Goal: Task Accomplishment & Management: Complete application form

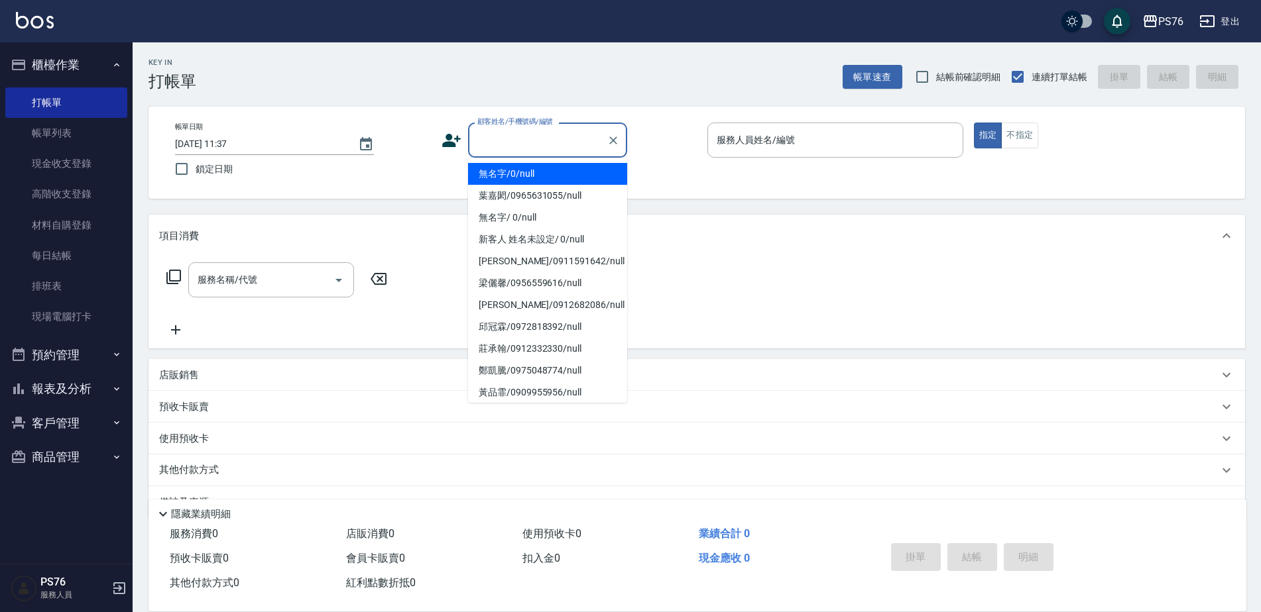
click at [520, 145] on input "顧客姓名/手機號碼/編號" at bounding box center [537, 140] width 127 height 23
type input "無名字/0/null"
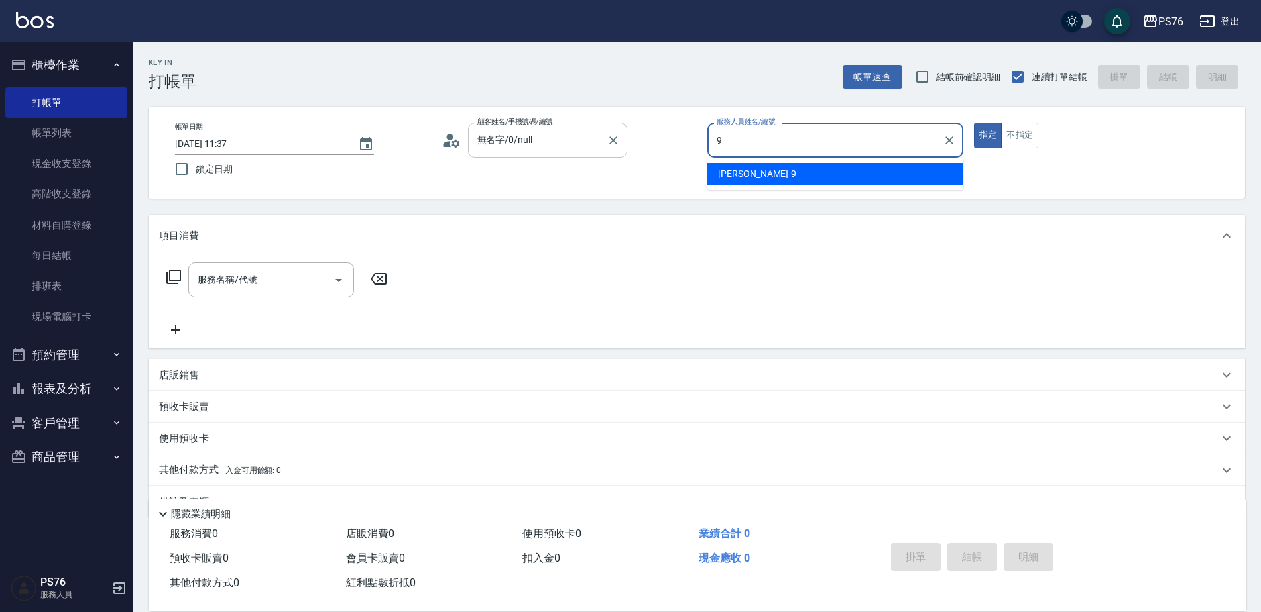
type input "[PERSON_NAME]-9"
type button "true"
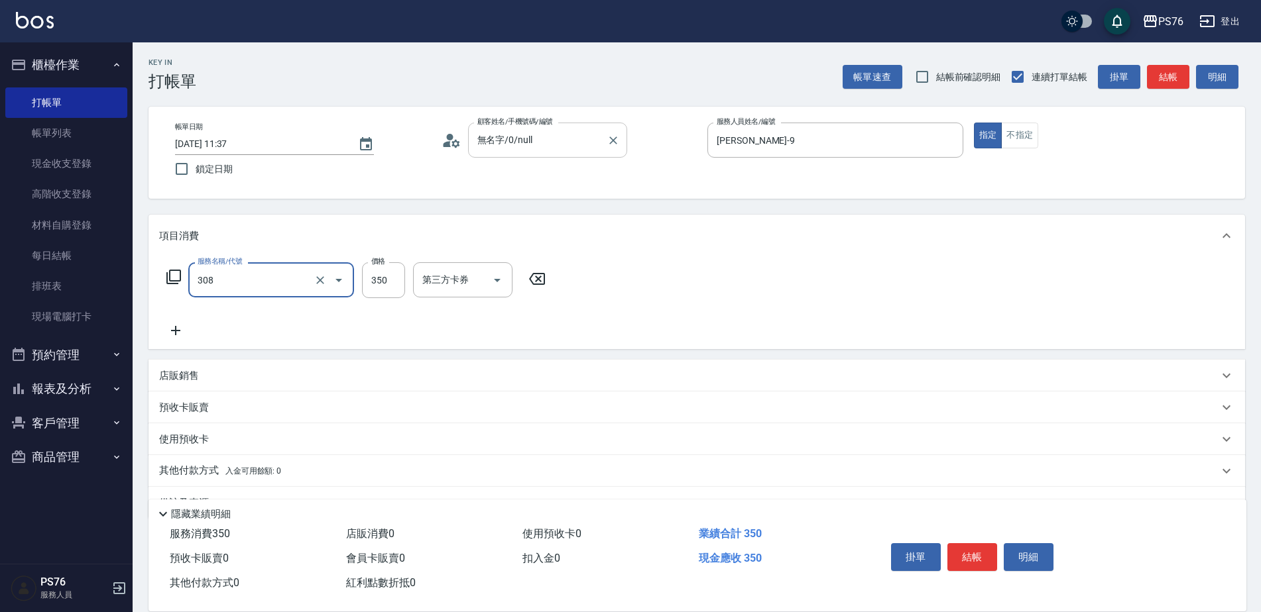
type input "洗+剪(308)"
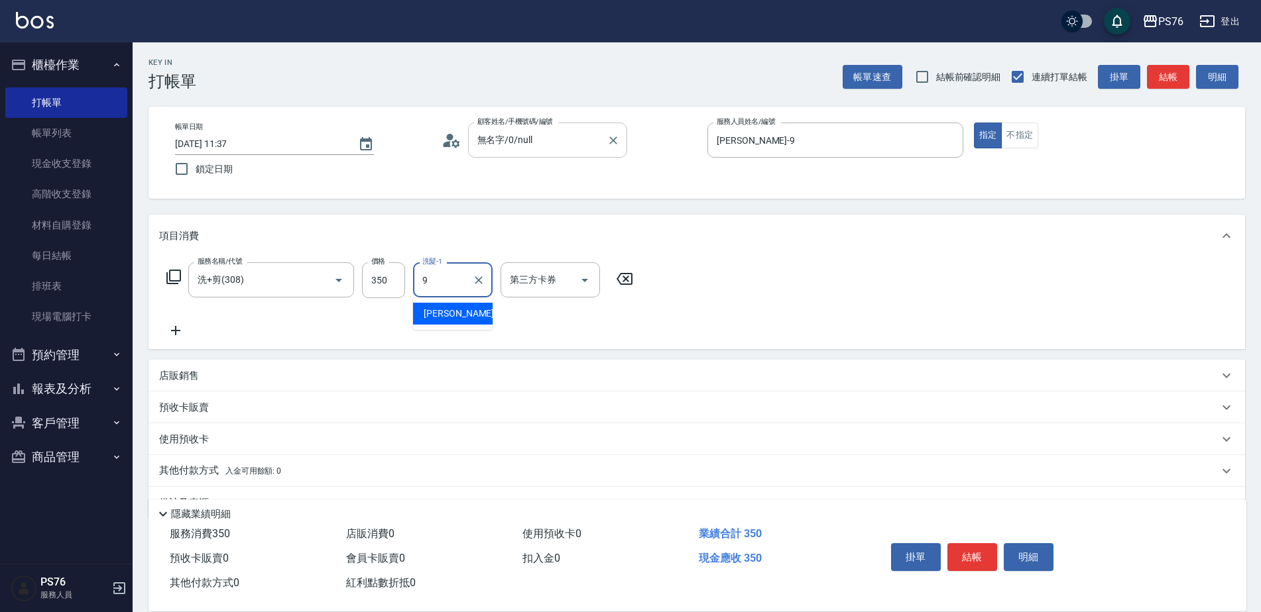
type input "[PERSON_NAME]-9"
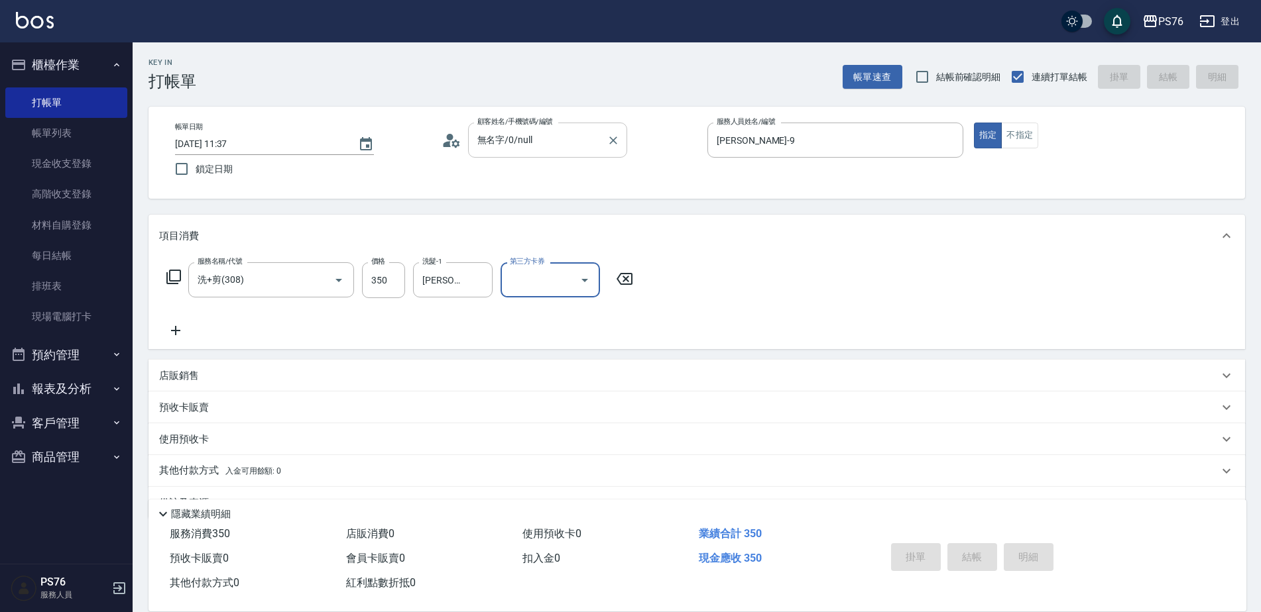
type input "[DATE] 15:51"
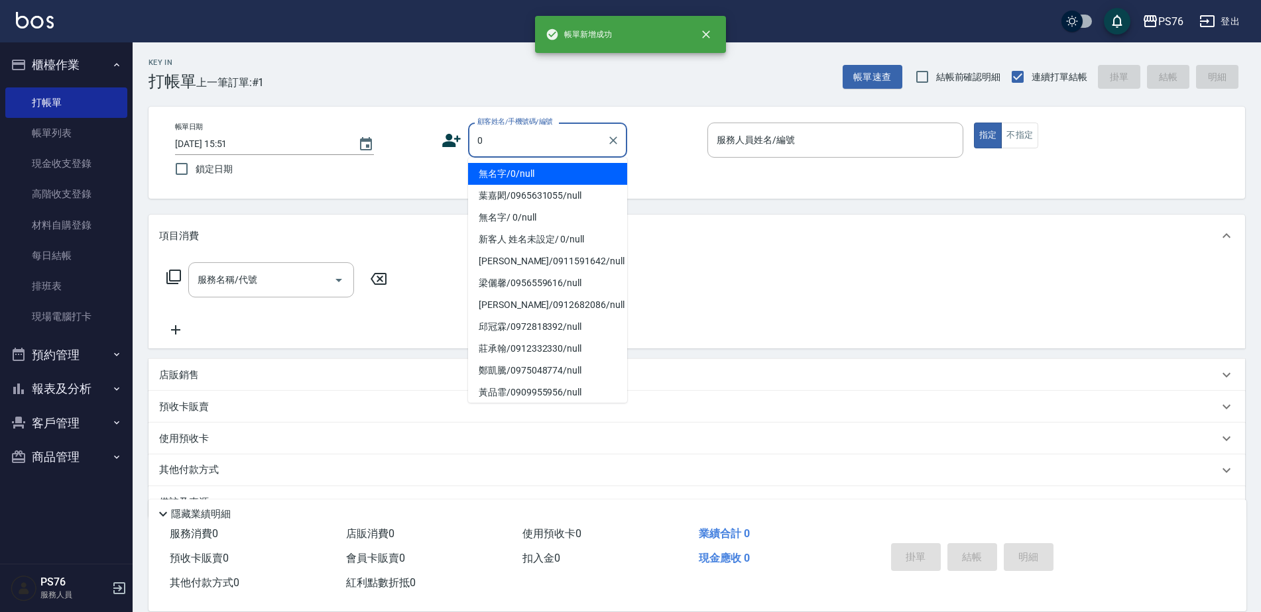
type input "無名字/0/null"
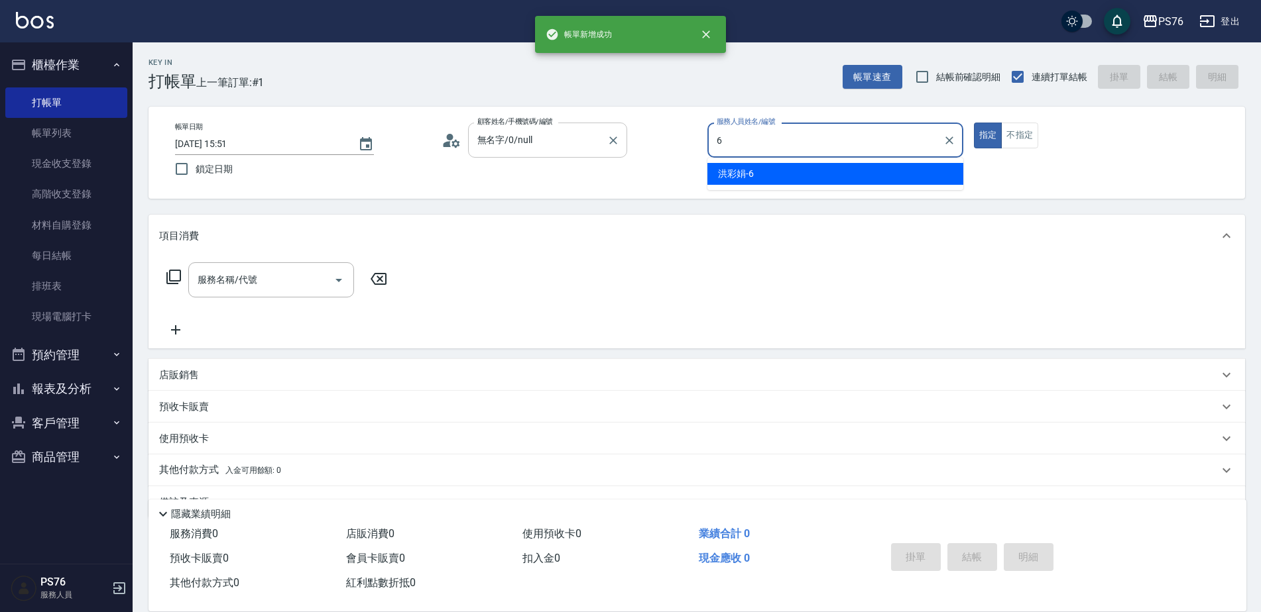
type input "洪彩娟-6"
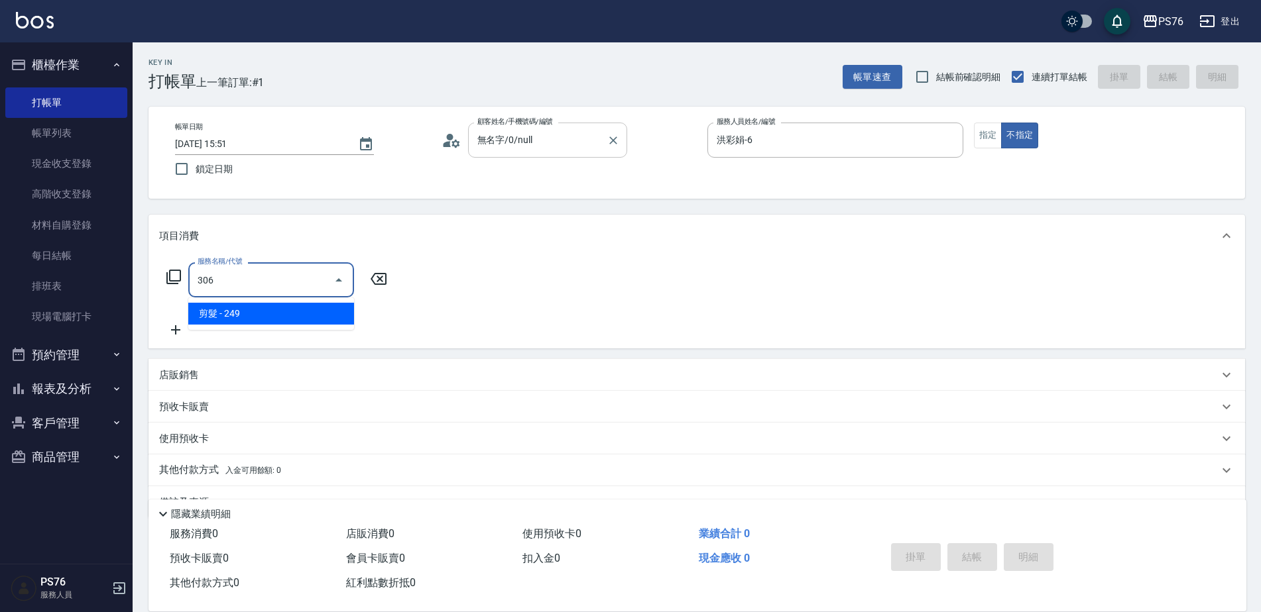
type input "剪髮(306)"
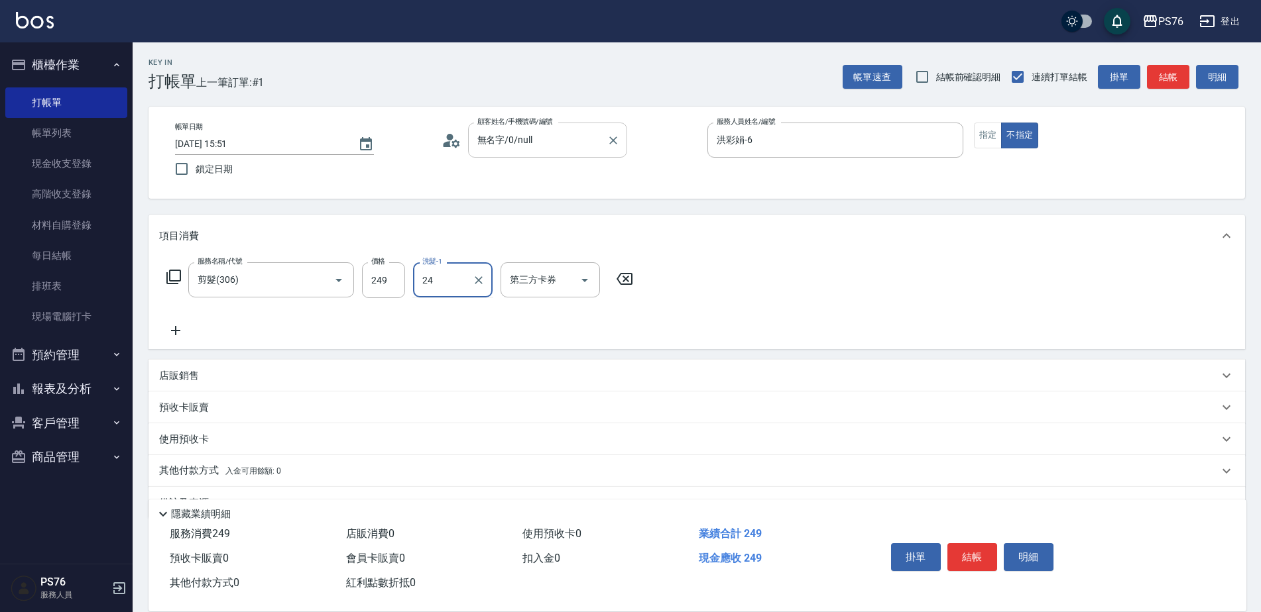
type input "游怡瑄-24"
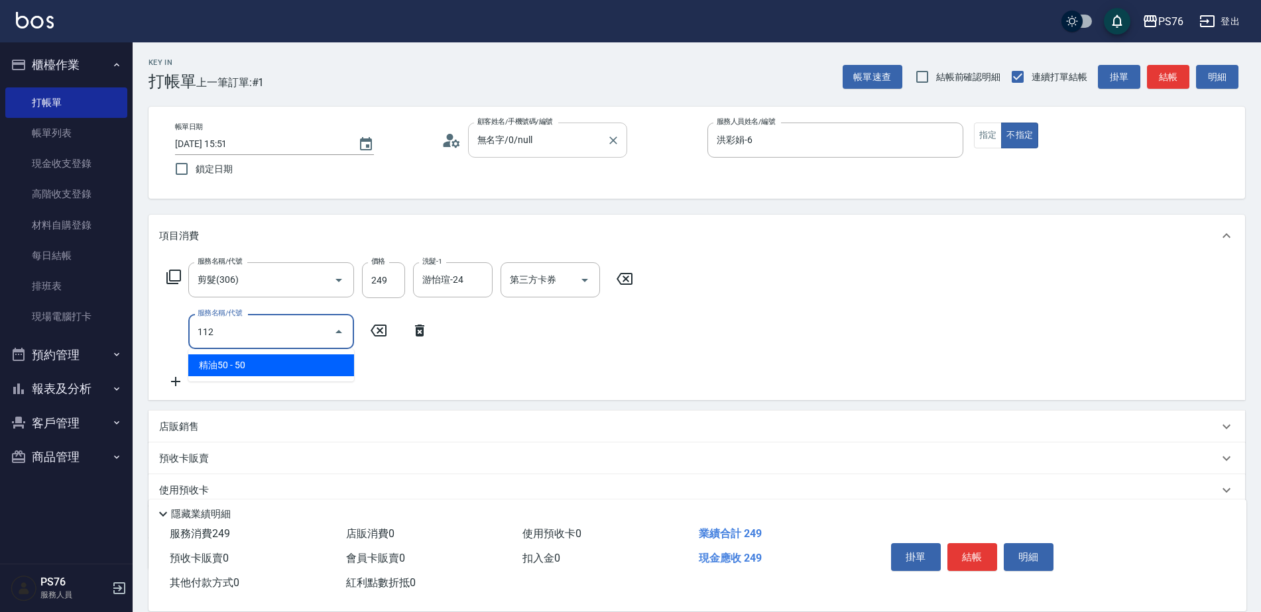
type input "精油50(112)"
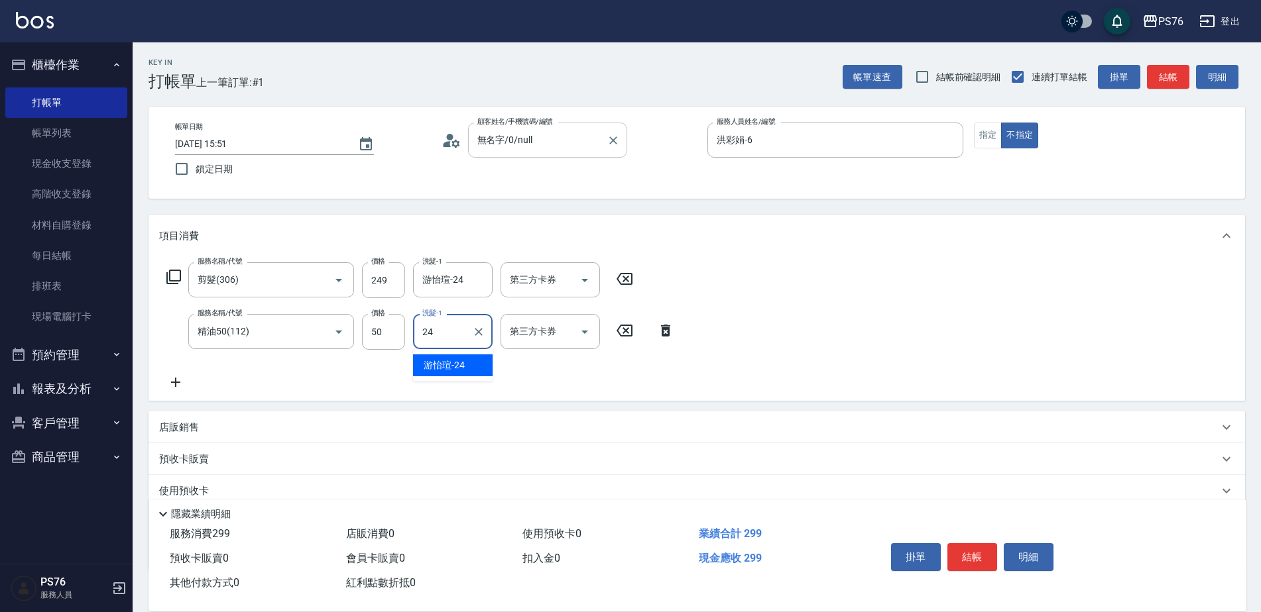
type input "游怡瑄-24"
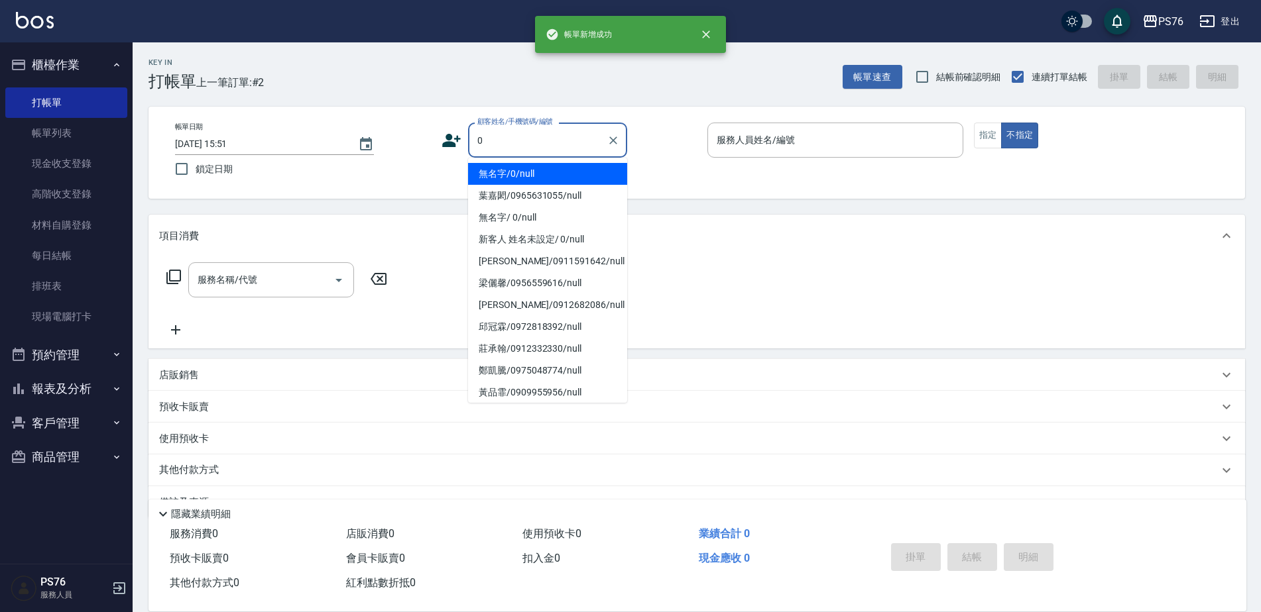
type input "無名字/0/null"
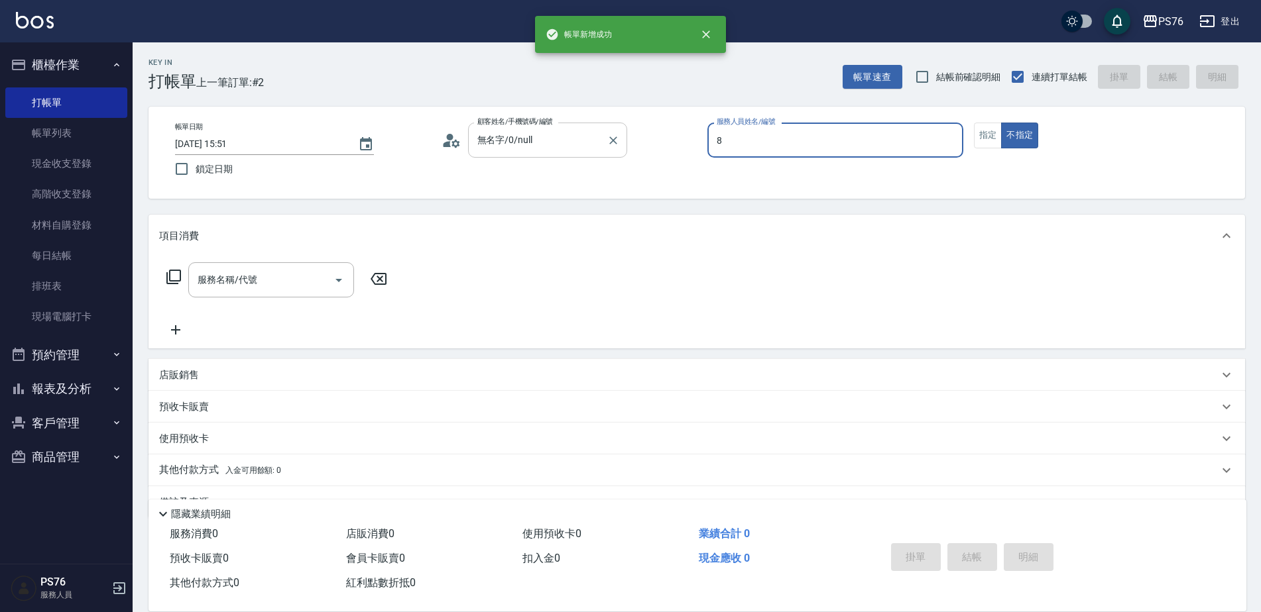
type input "[PERSON_NAME]-8"
type button "false"
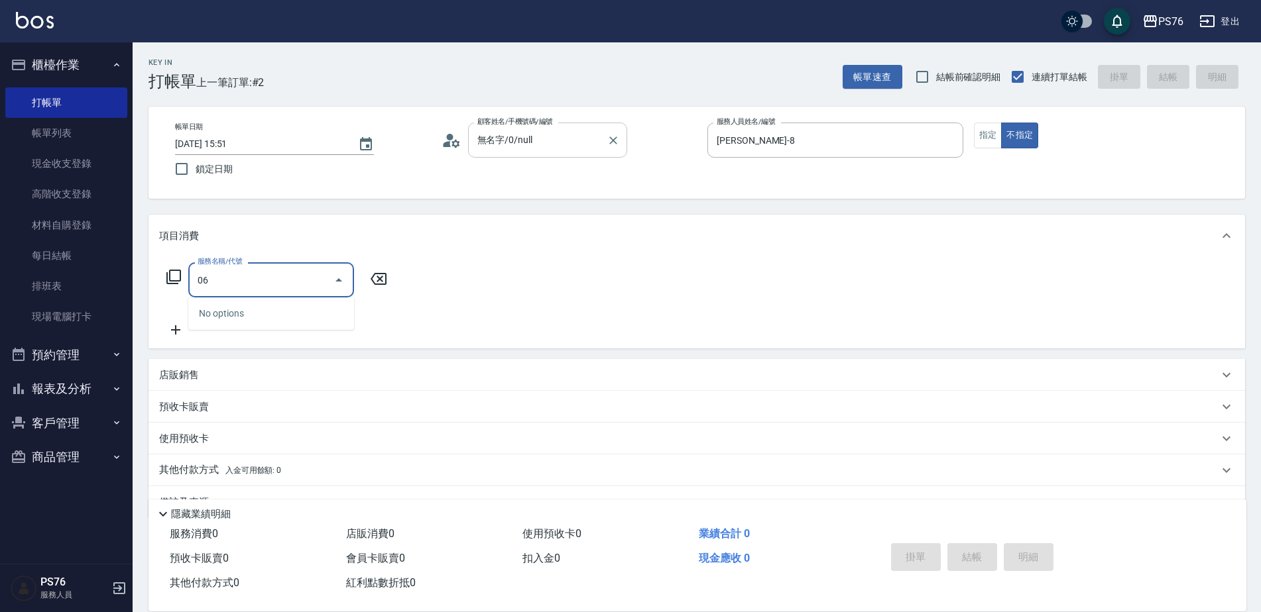
type input "0"
type input "剪髮(306)"
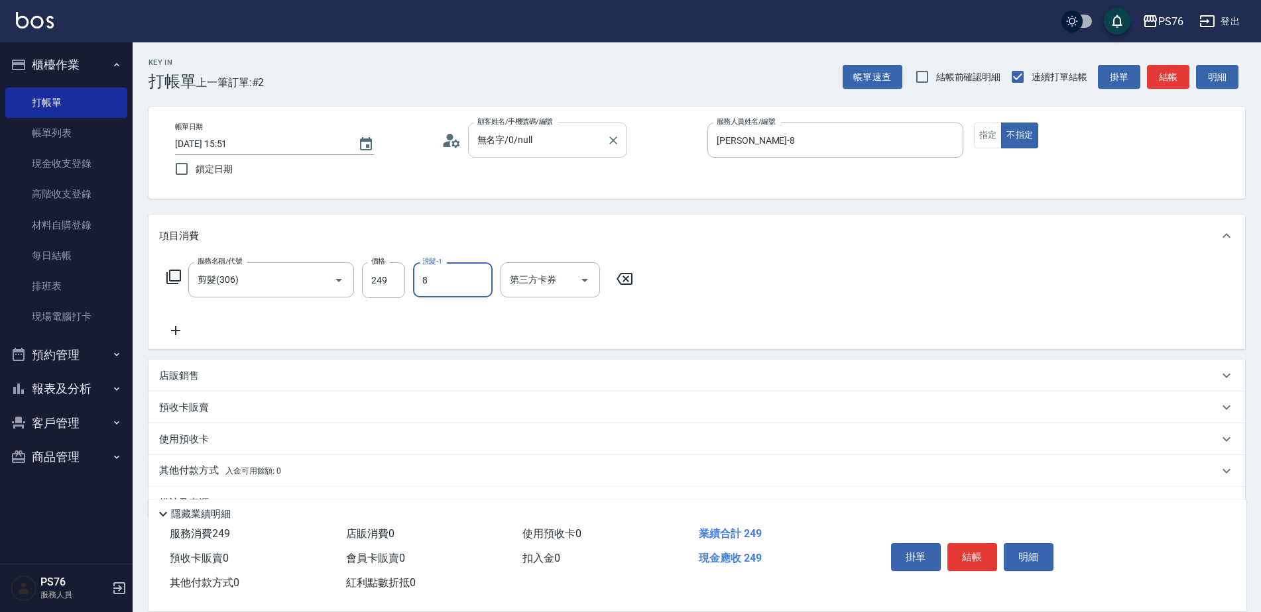
type input "[PERSON_NAME]-8"
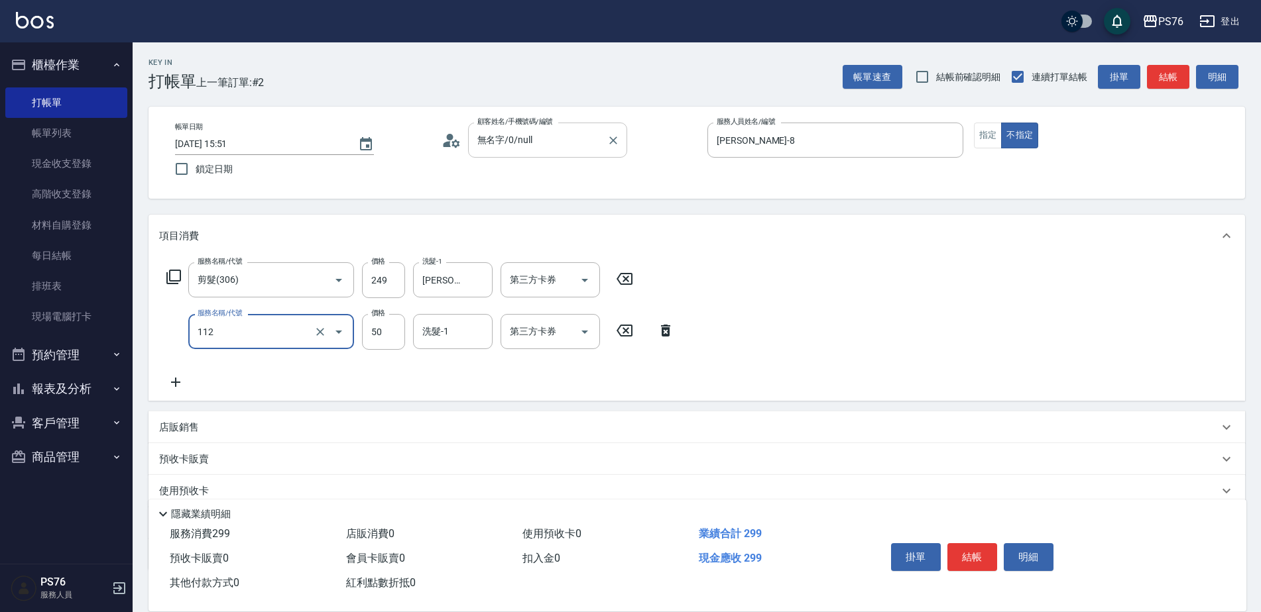
type input "精油50(112)"
type input "[PERSON_NAME]-8"
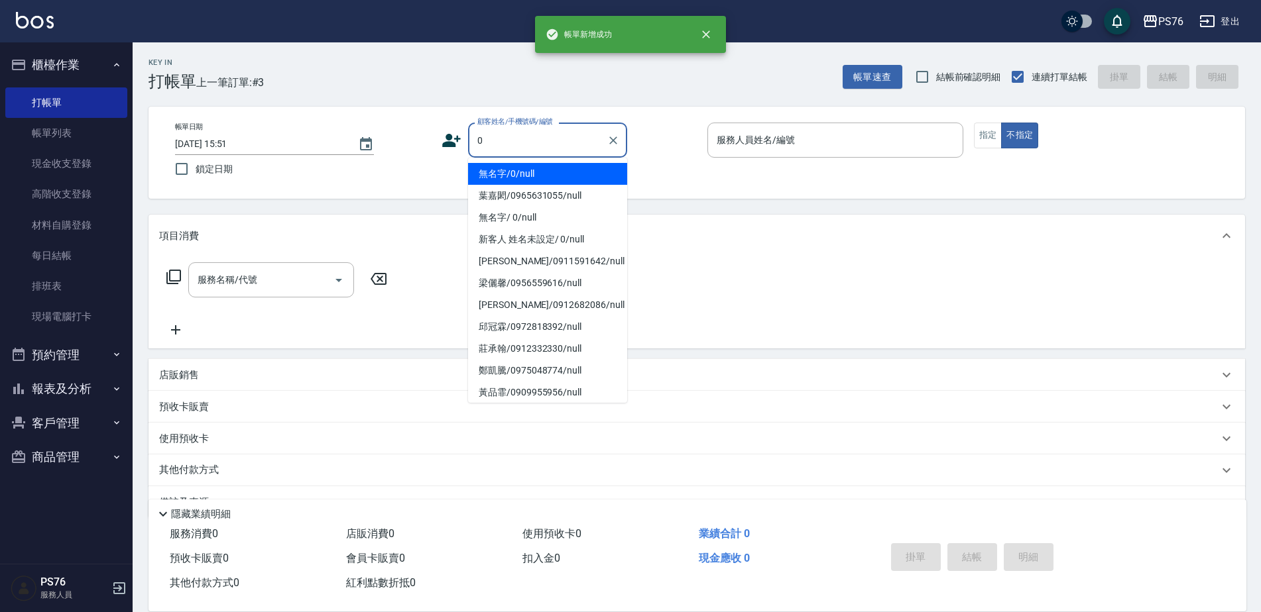
type input "無名字/0/null"
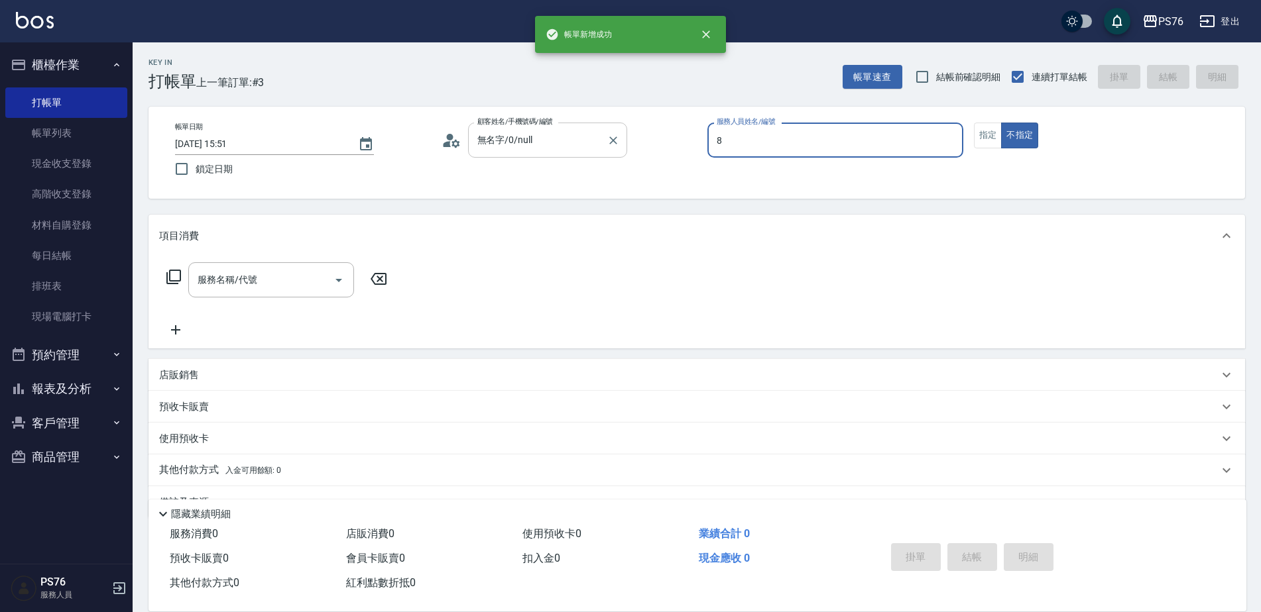
type input "[PERSON_NAME]-8"
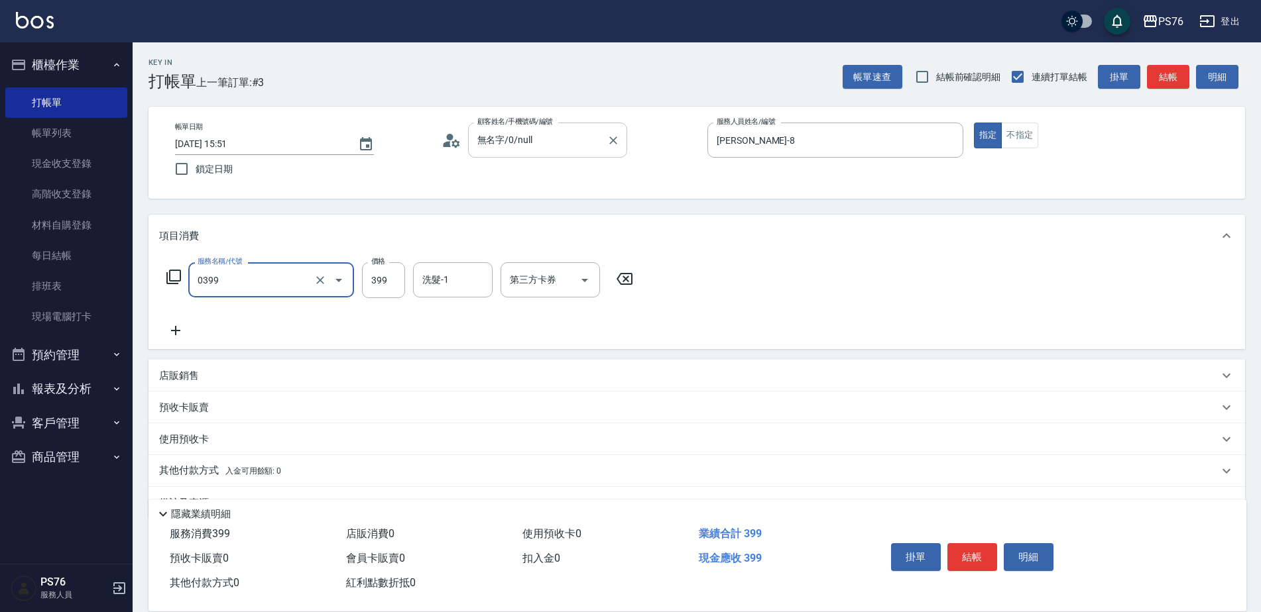
type input "海鹽399(0399)"
type input "[PERSON_NAME]-8"
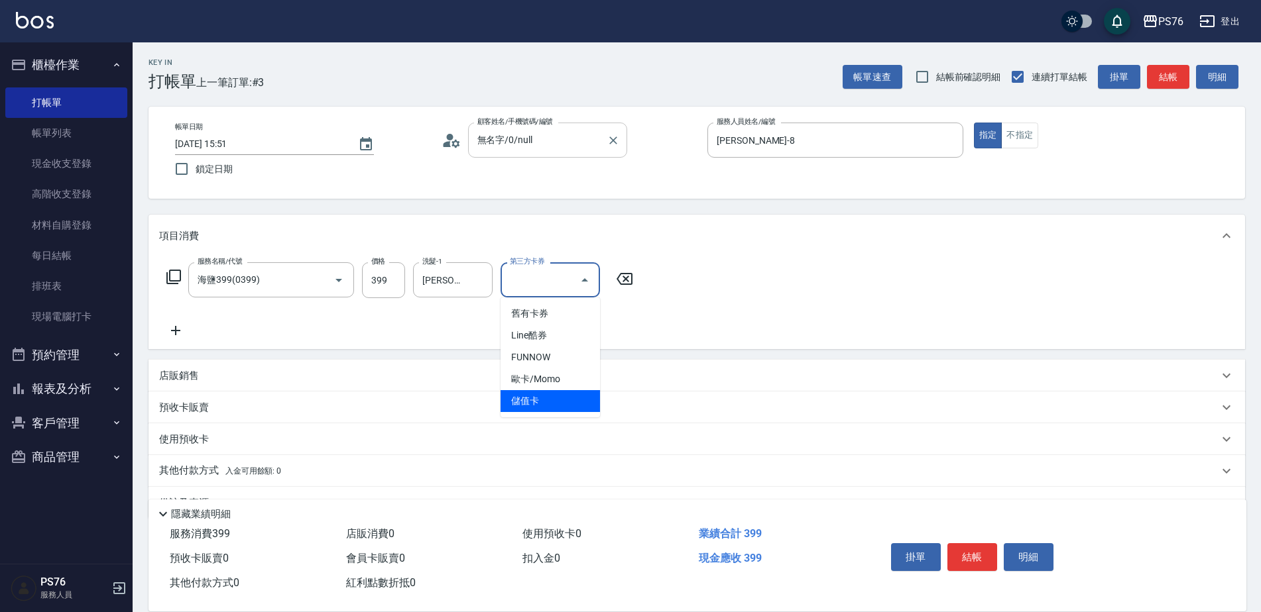
type input "儲值卡"
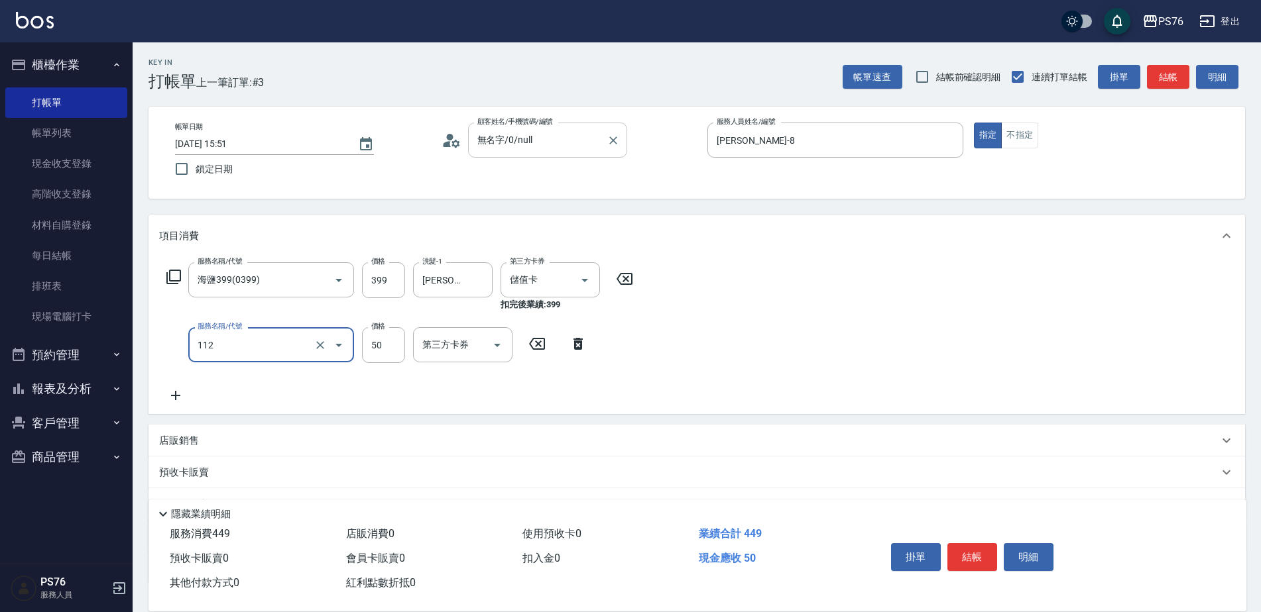
type input "精油50(112)"
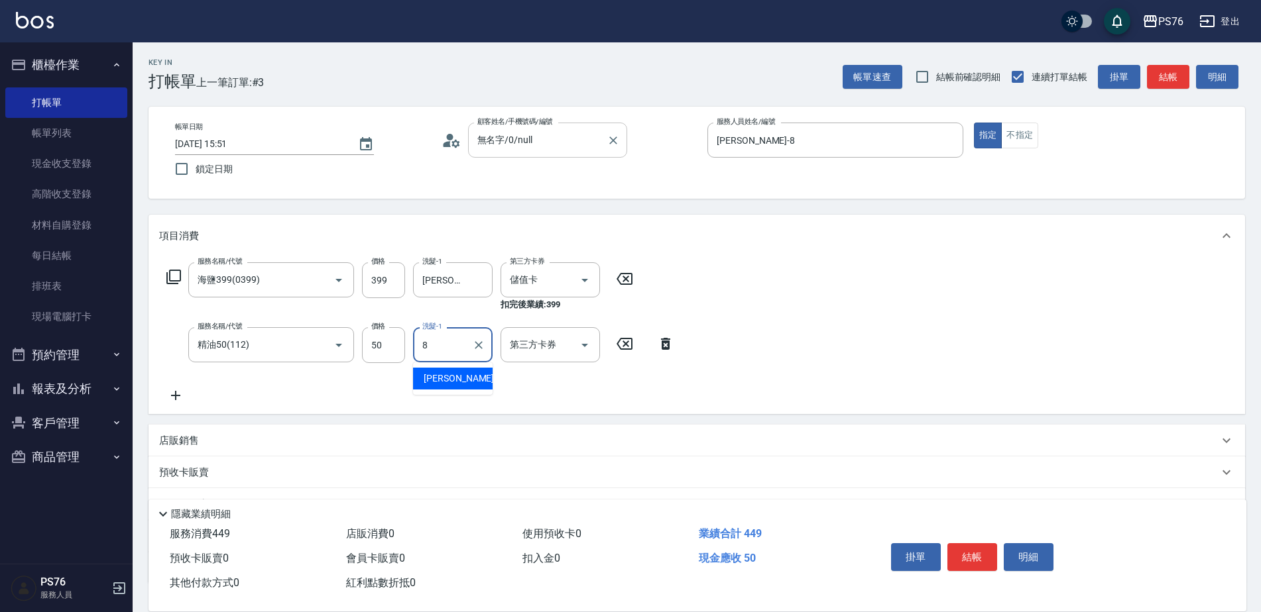
type input "[PERSON_NAME]-8"
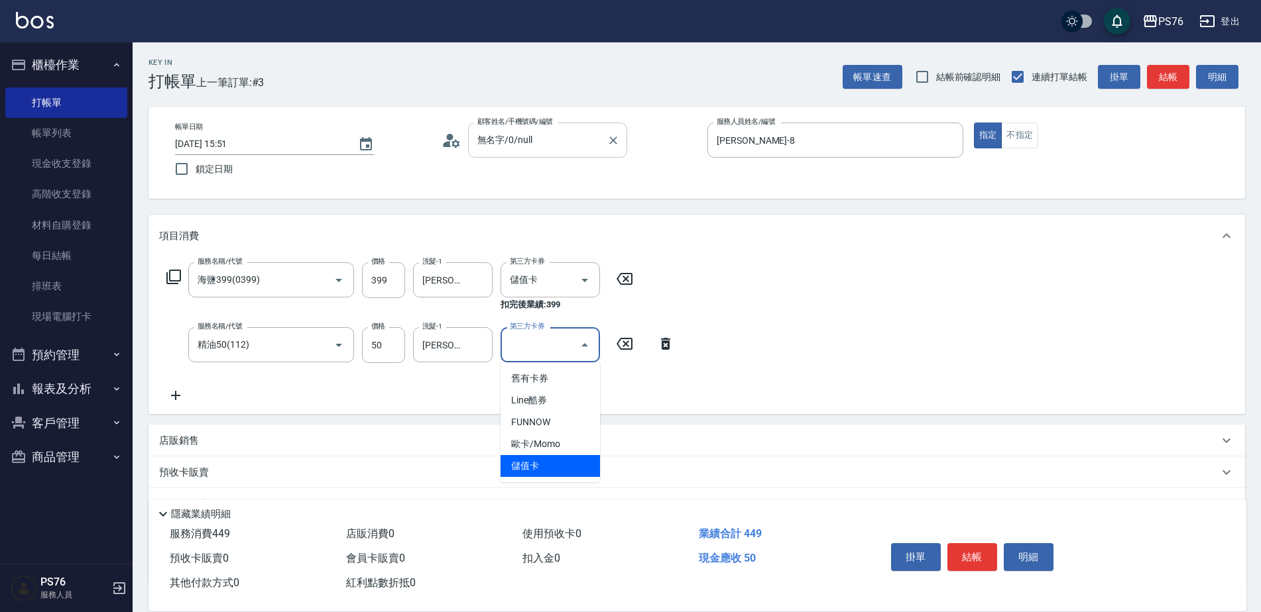
type input "儲值卡"
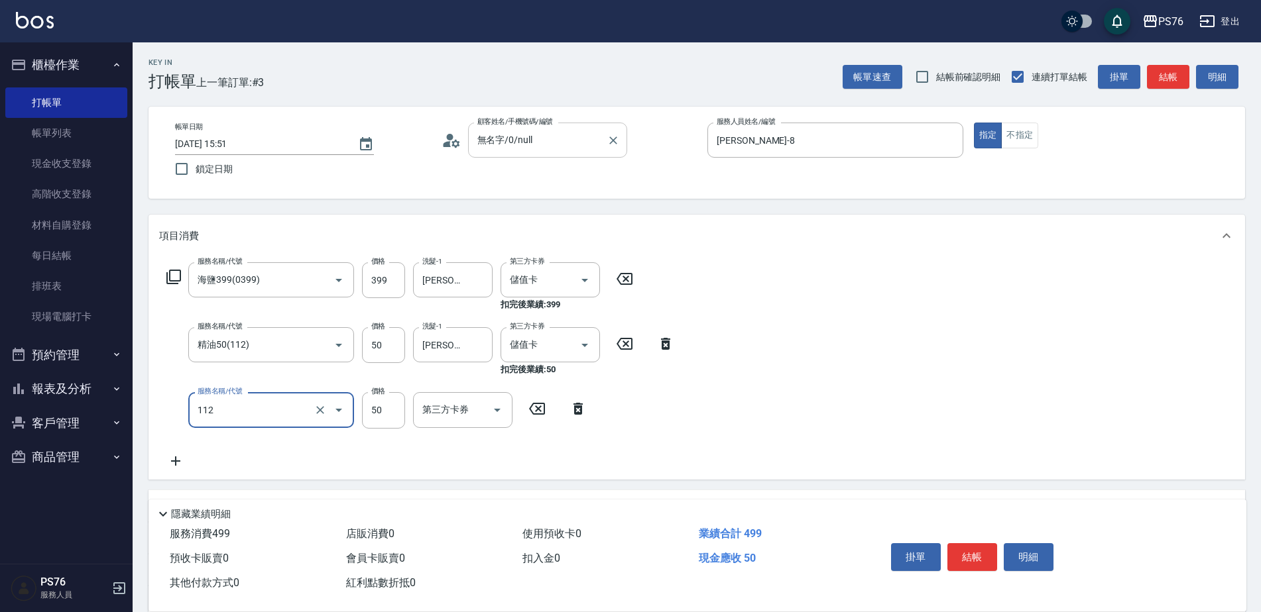
type input "精油50(112)"
type input "[PERSON_NAME]-8"
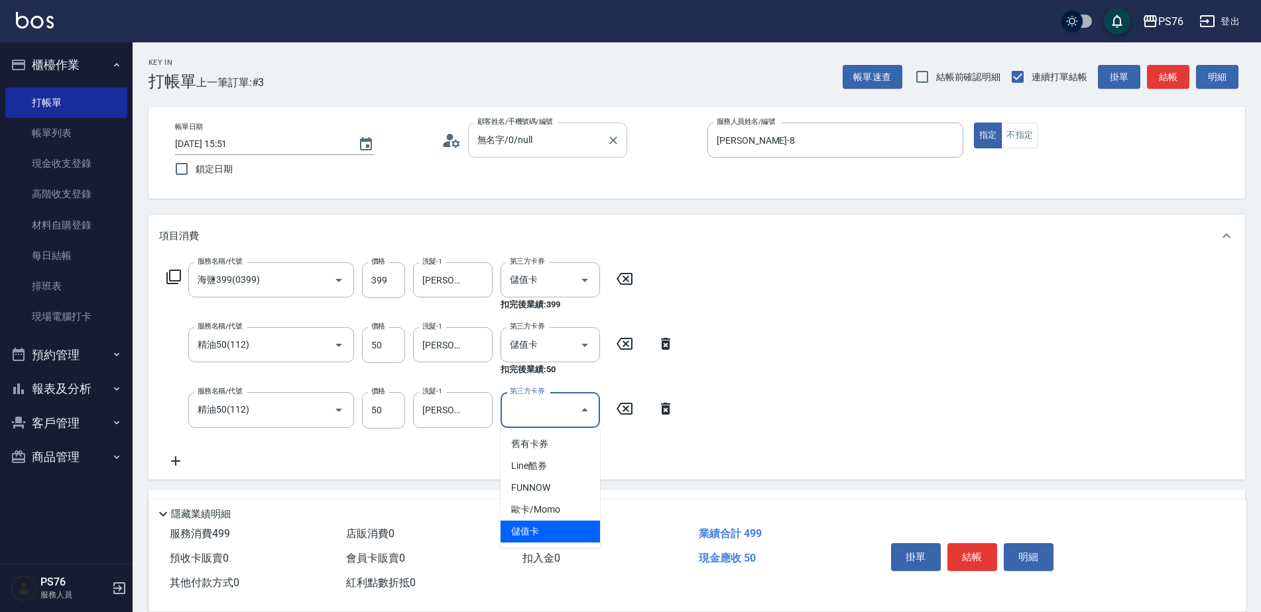
type input "儲值卡"
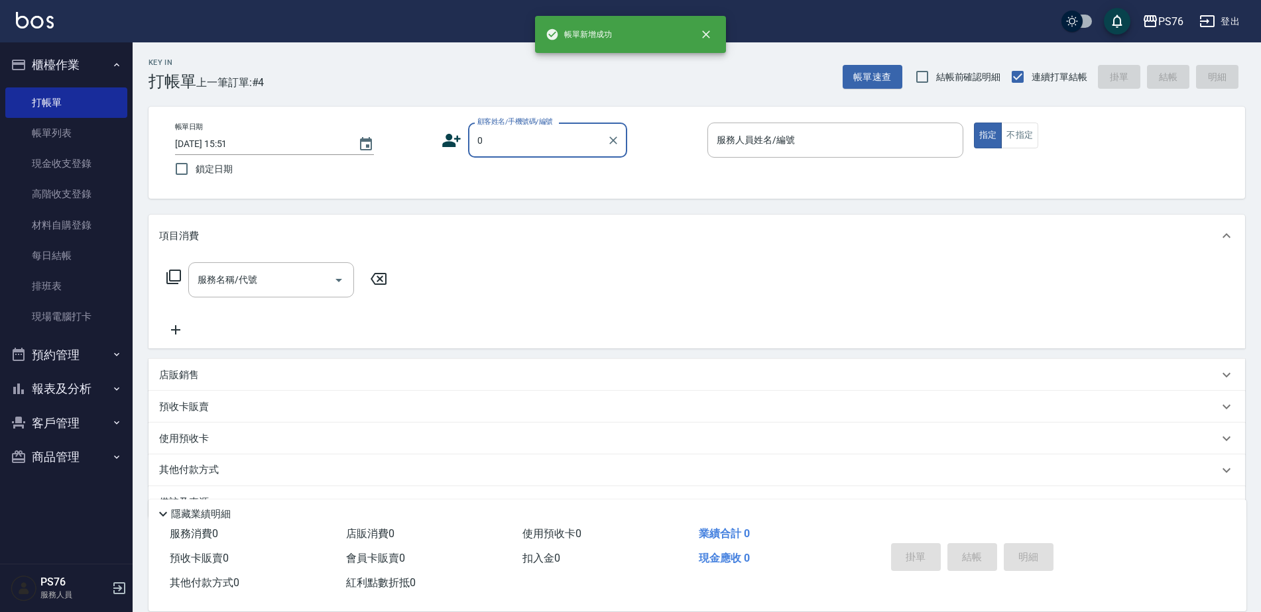
type input "無名字/0/null"
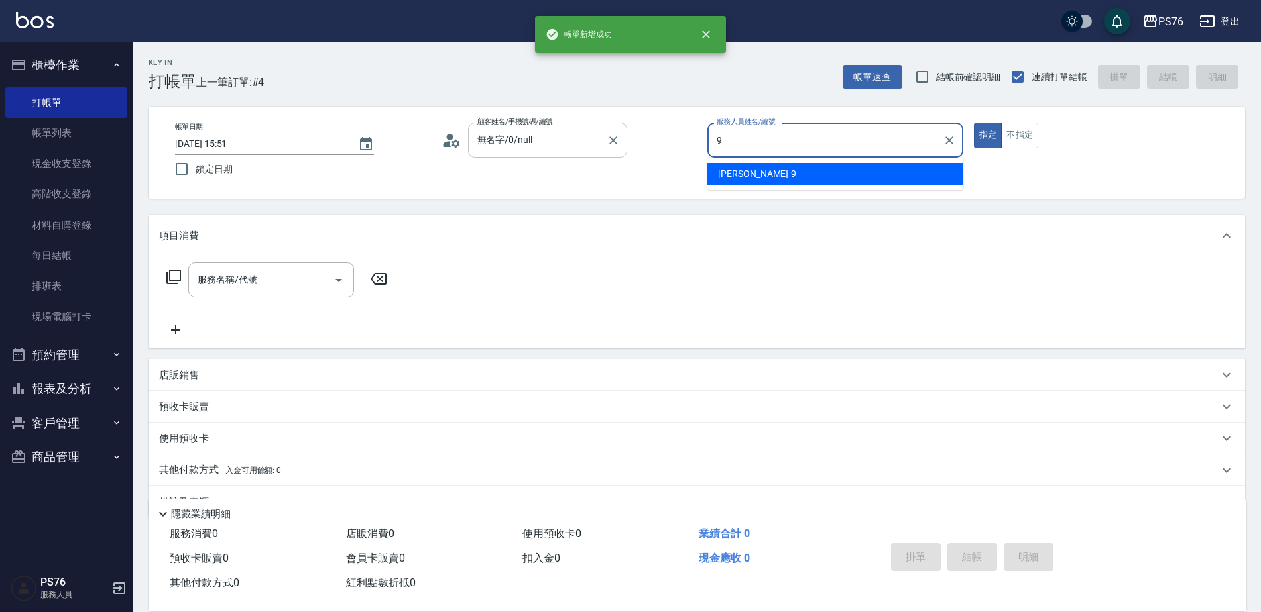
type input "[PERSON_NAME]-9"
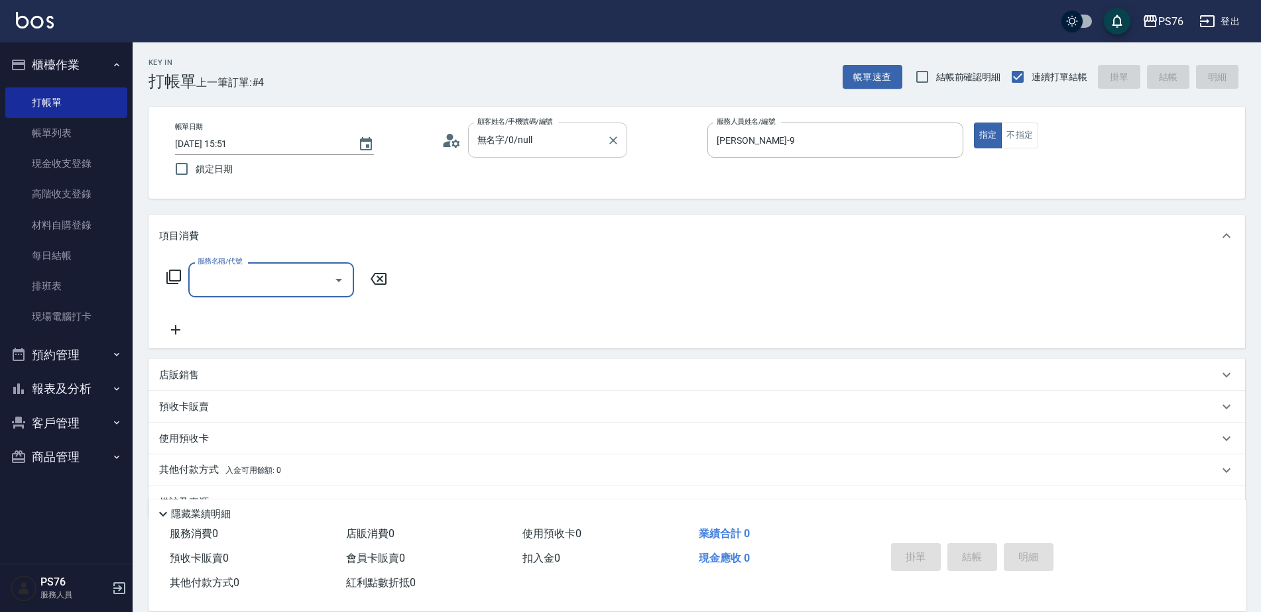
type input "3"
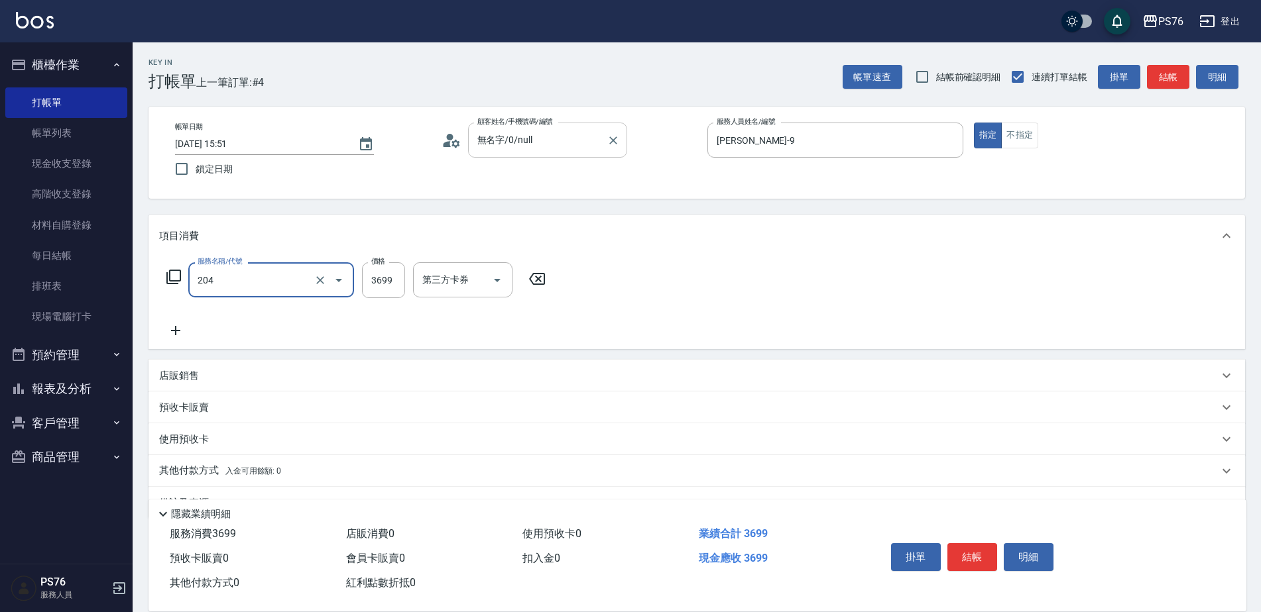
type input "OVC燙髮(204)"
type input "2548"
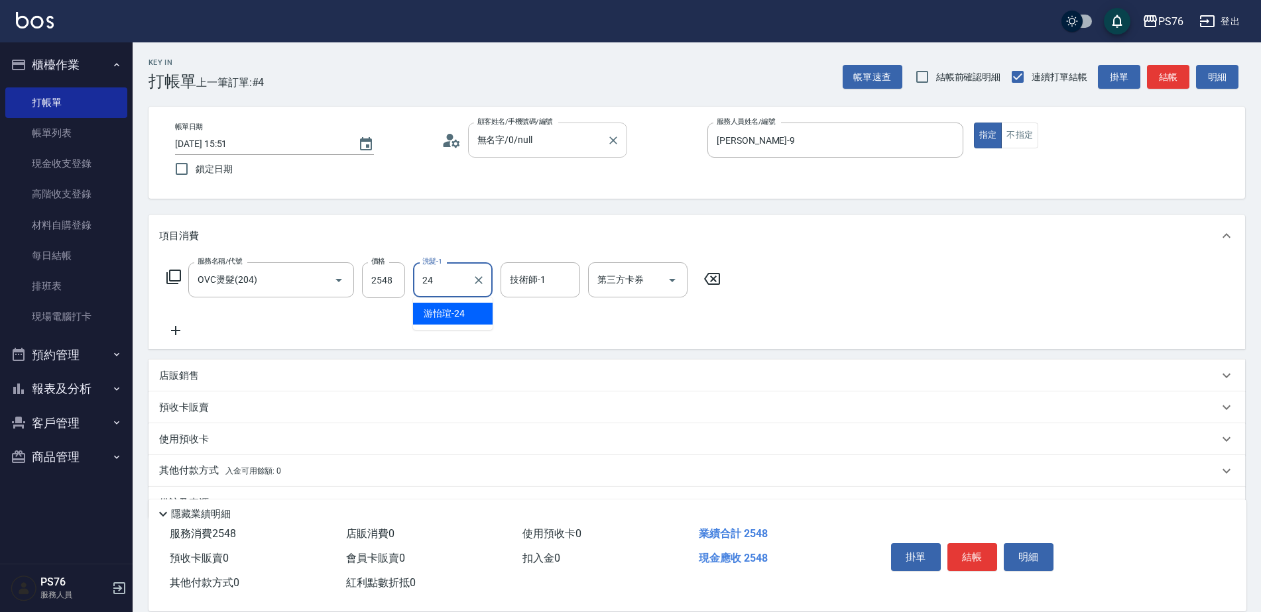
type input "游怡瑄-24"
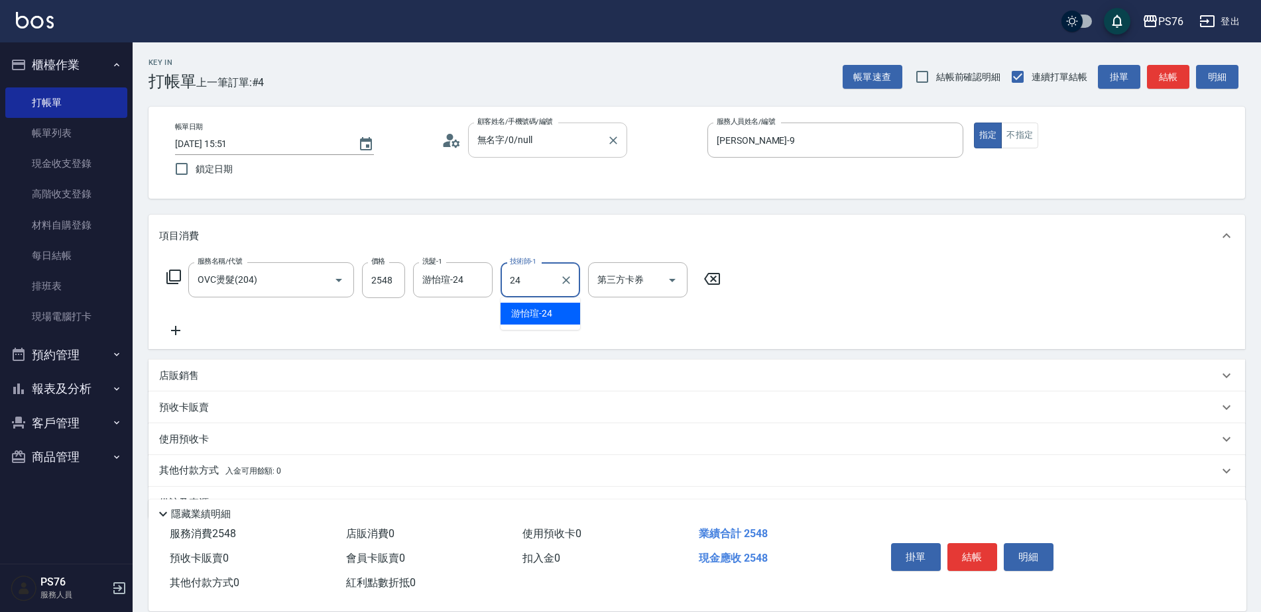
type input "游怡瑄-24"
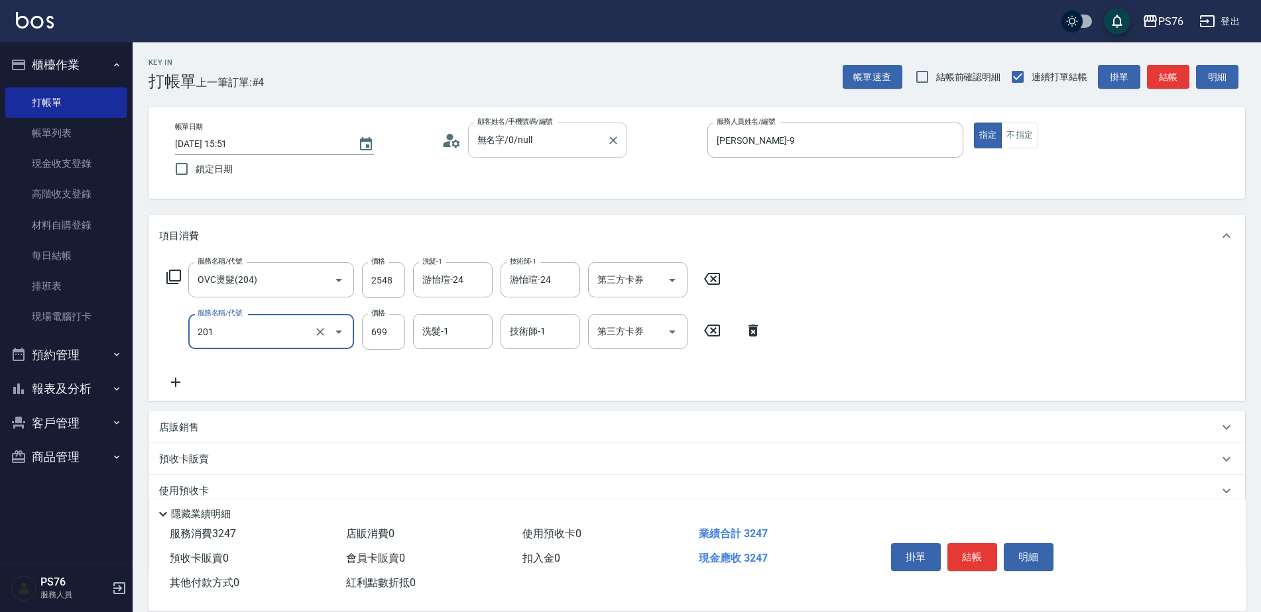
type input "基礎燙(201)"
type input "1351"
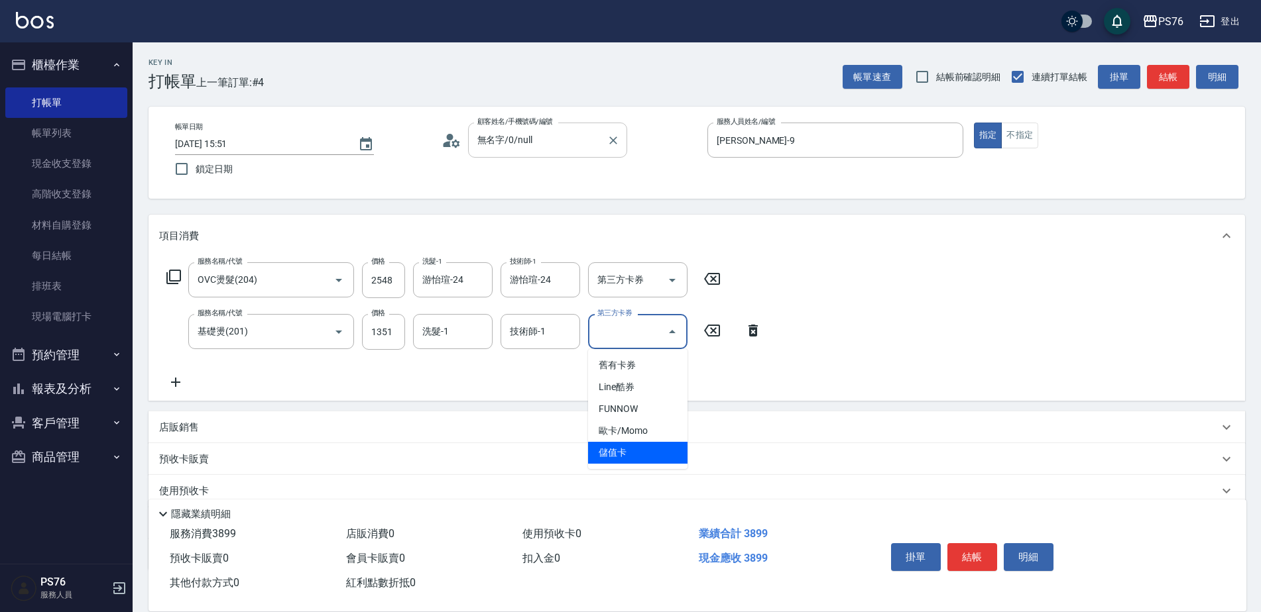
type input "儲值卡"
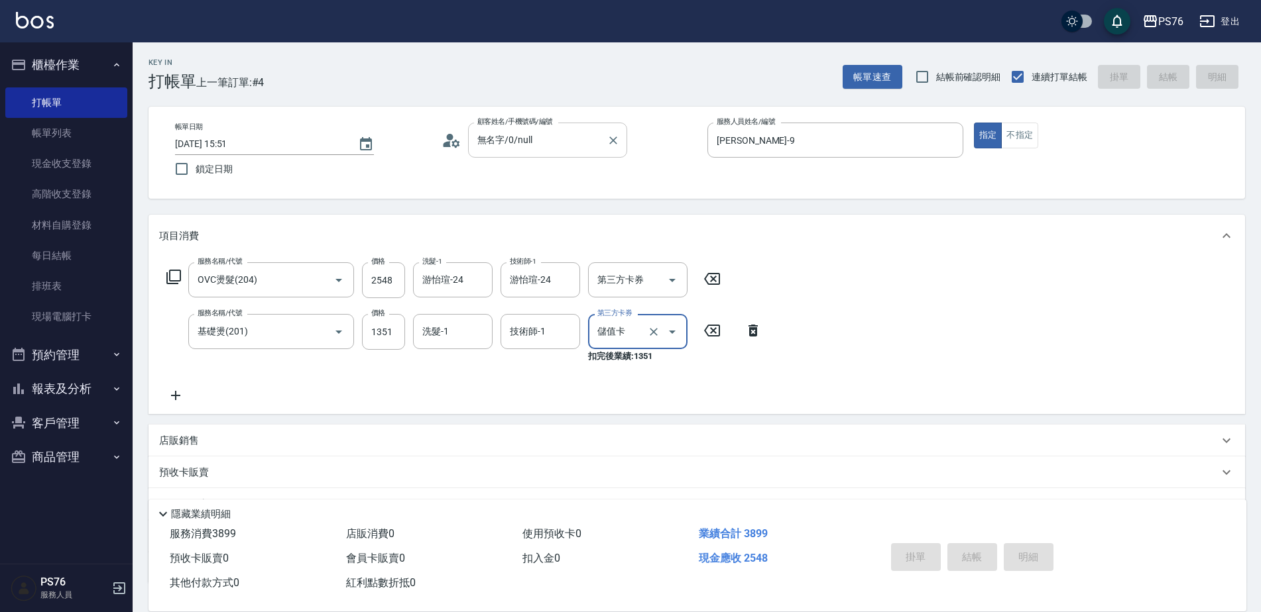
type input "[DATE] 15:52"
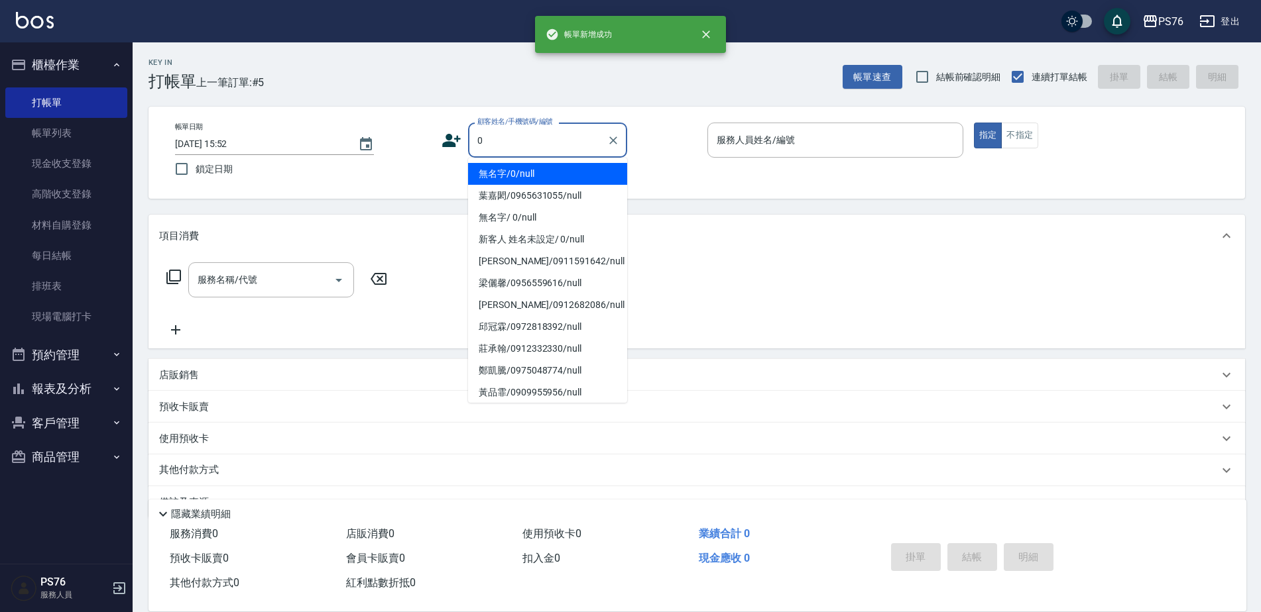
type input "無名字/0/null"
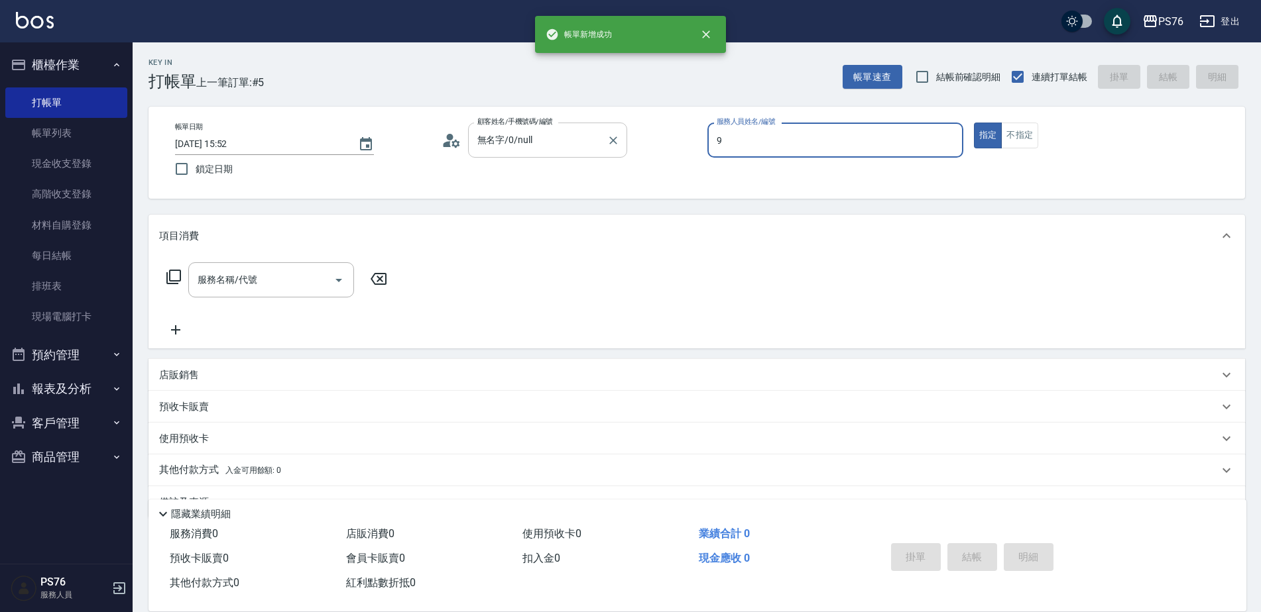
type input "[PERSON_NAME]-9"
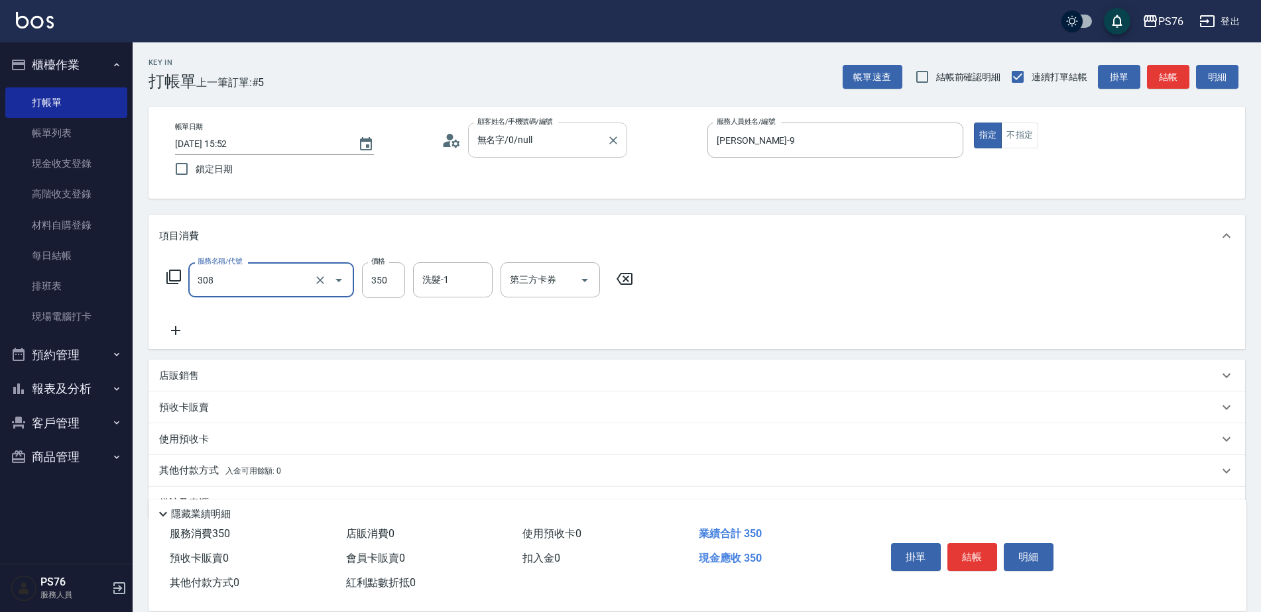
type input "洗+剪(308)"
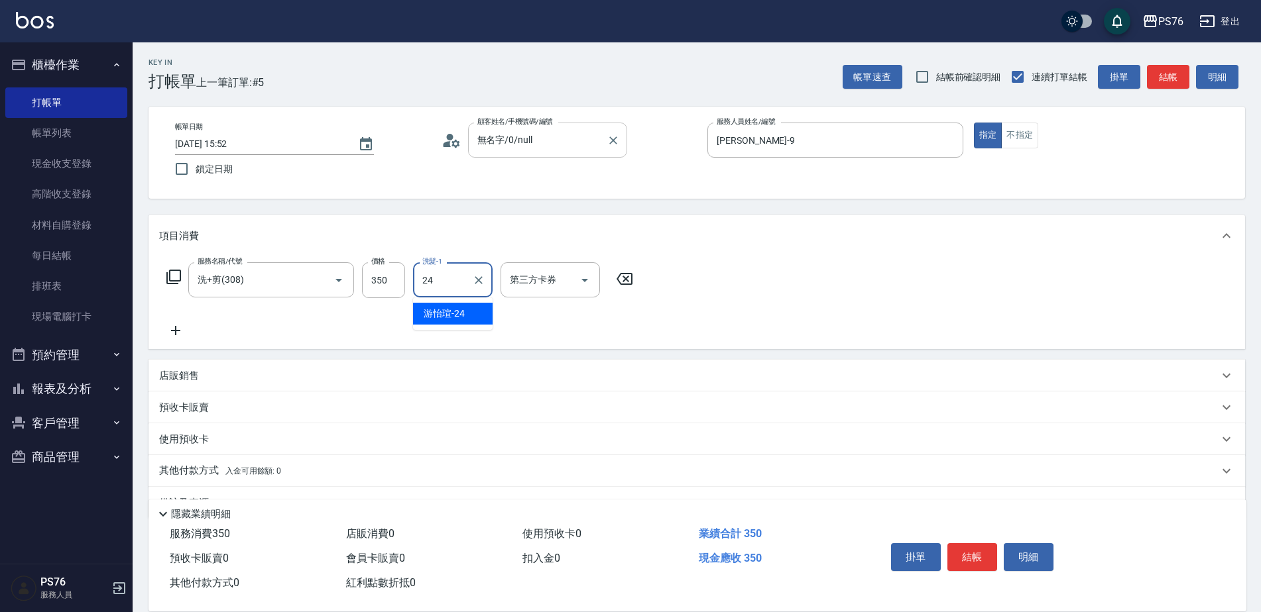
type input "游怡瑄-24"
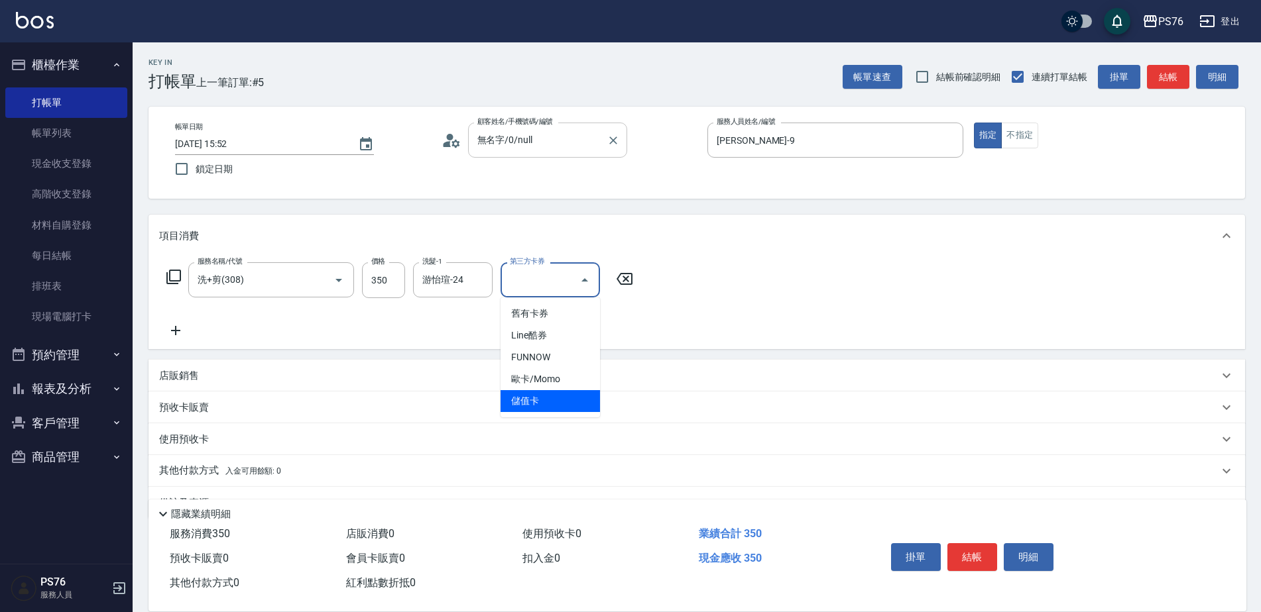
type input "儲值卡"
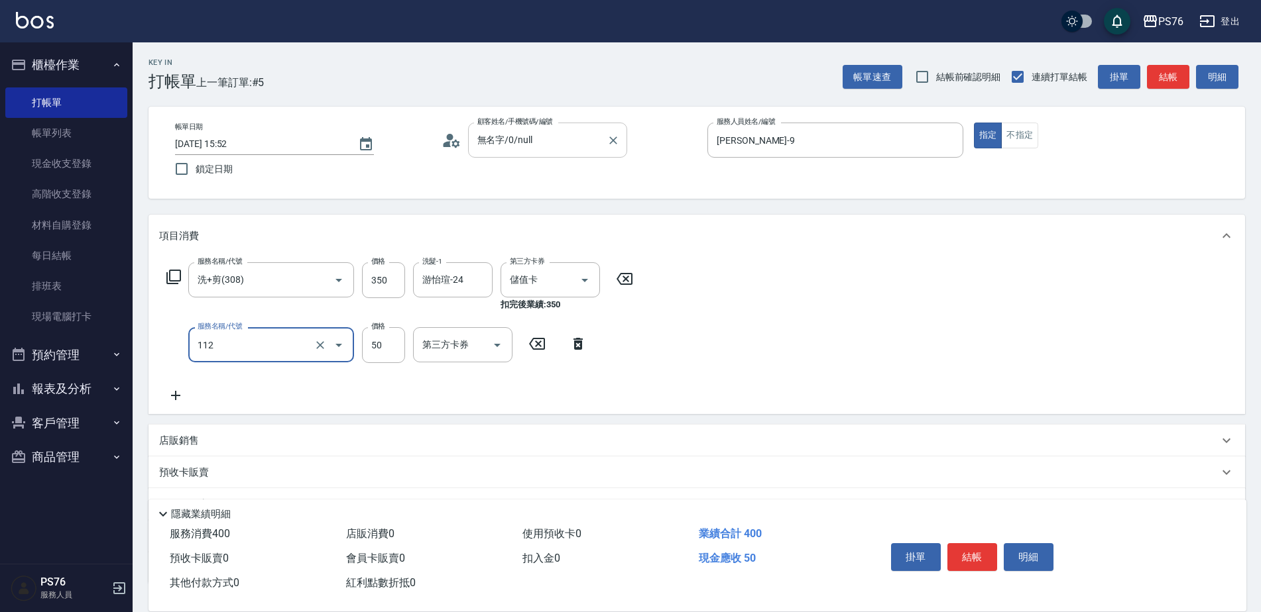
type input "精油50(112)"
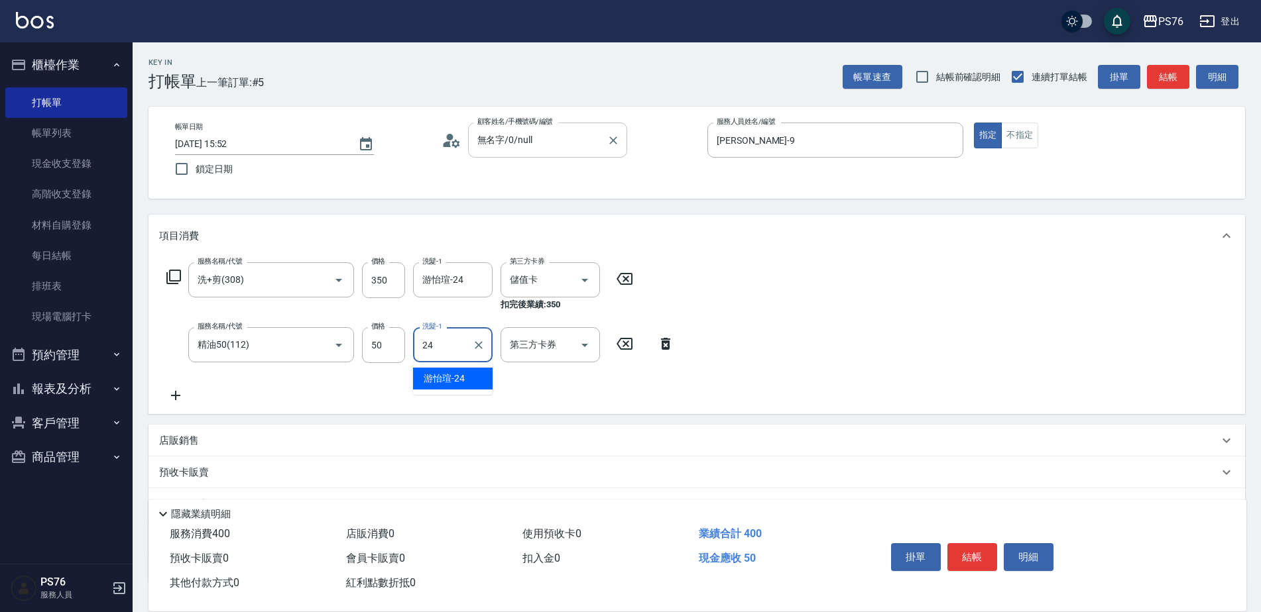
type input "游怡瑄-24"
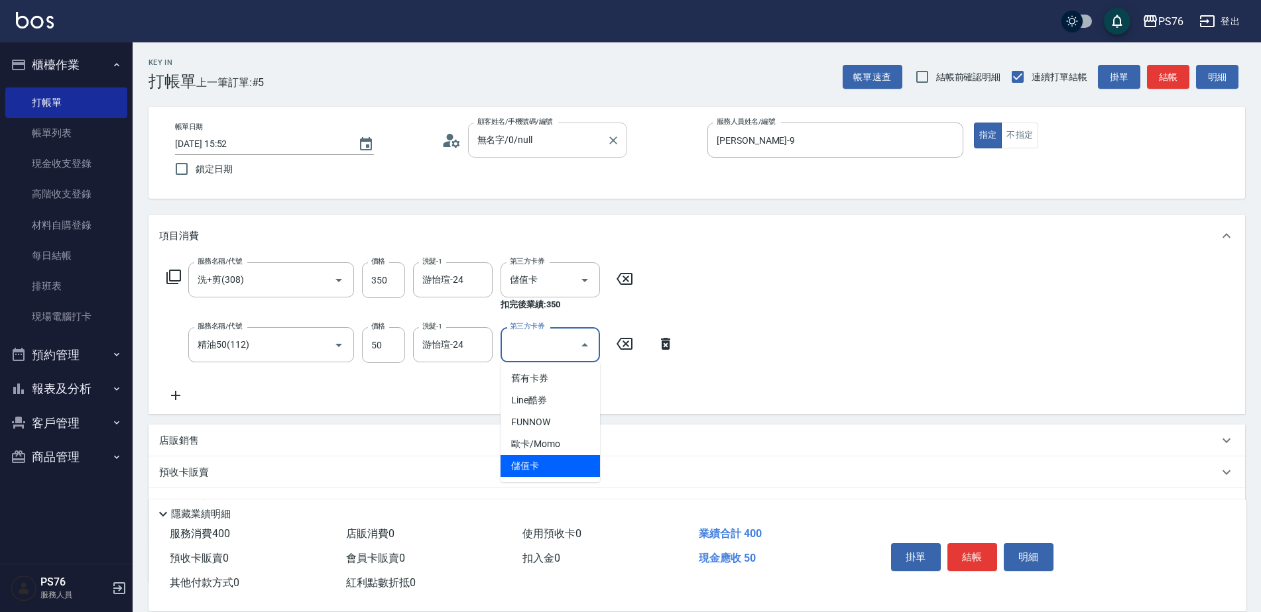
type input "儲值卡"
